Goal: Information Seeking & Learning: Learn about a topic

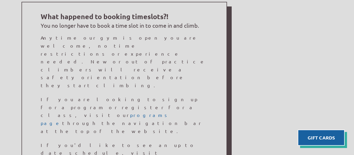
scroll to position [349, 0]
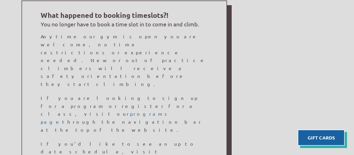
click at [98, 37] on p "Anytime our gym is open you are welcome, no time restrictions or experience nee…" at bounding box center [124, 60] width 167 height 55
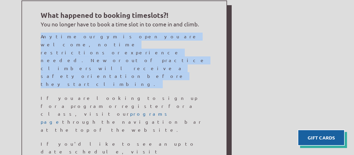
click at [98, 37] on p "Anytime our gym is open you are welcome, no time restrictions or experience nee…" at bounding box center [124, 60] width 167 height 55
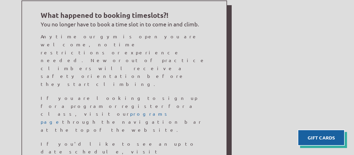
click at [98, 37] on p "Anytime our gym is open you are welcome, no time restrictions or experience nee…" at bounding box center [124, 60] width 167 height 55
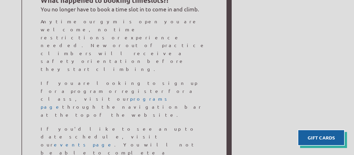
scroll to position [368, 0]
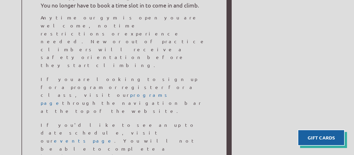
click at [77, 26] on p "Anytime our gym is open you are welcome, no time restrictions or experience nee…" at bounding box center [124, 41] width 167 height 55
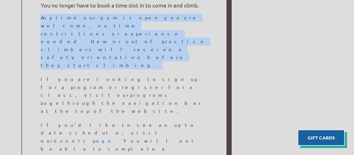
click at [77, 26] on p "Anytime our gym is open you are welcome, no time restrictions or experience nee…" at bounding box center [124, 41] width 167 height 55
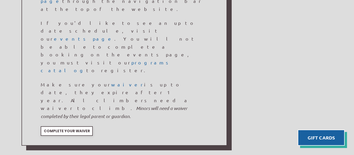
scroll to position [0, 0]
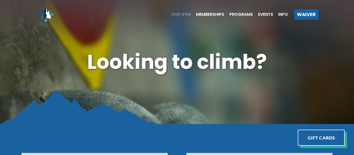
click at [178, 13] on span "Our Gym" at bounding box center [180, 14] width 19 height 4
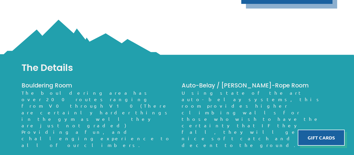
scroll to position [364, 0]
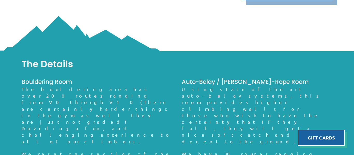
click at [200, 86] on p "Using state of the art auto-belay systems, this room provides higher climbing w…" at bounding box center [257, 115] width 151 height 59
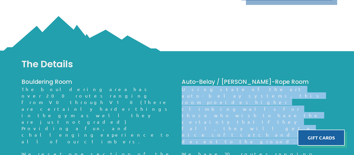
click at [200, 86] on p "Using state of the art auto-belay systems, this room provides higher climbing w…" at bounding box center [257, 115] width 151 height 59
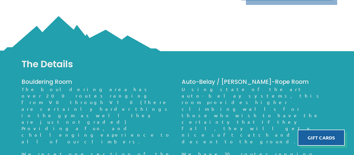
click at [200, 86] on p "Using state of the art auto-belay systems, this room provides higher climbing w…" at bounding box center [257, 115] width 151 height 59
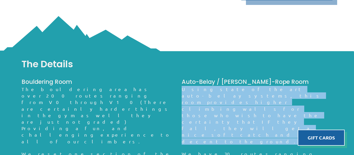
click at [200, 86] on p "Using state of the art auto-belay systems, this room provides higher climbing w…" at bounding box center [257, 115] width 151 height 59
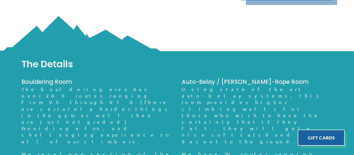
click at [200, 86] on p "Using state of the art auto-belay systems, this room provides higher climbing w…" at bounding box center [257, 115] width 151 height 59
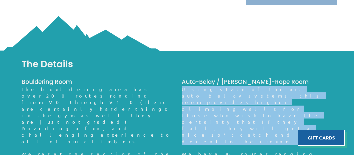
click at [200, 86] on p "Using state of the art auto-belay systems, this room provides higher climbing w…" at bounding box center [257, 115] width 151 height 59
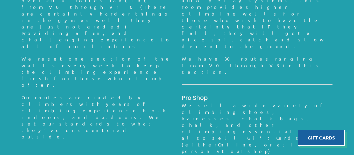
scroll to position [0, 0]
